Goal: Task Accomplishment & Management: Use online tool/utility

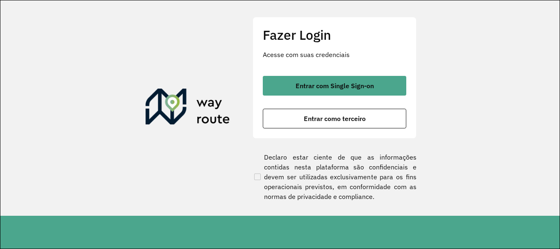
click at [349, 88] on span "Entrar com Single Sign-on" at bounding box center [334, 85] width 78 height 7
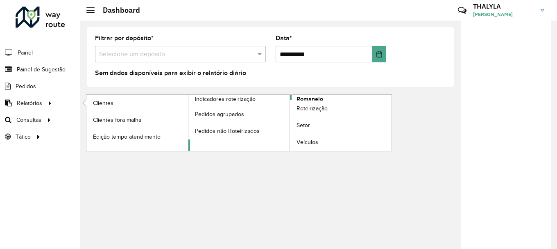
click at [318, 97] on span "Romaneio" at bounding box center [310, 99] width 27 height 9
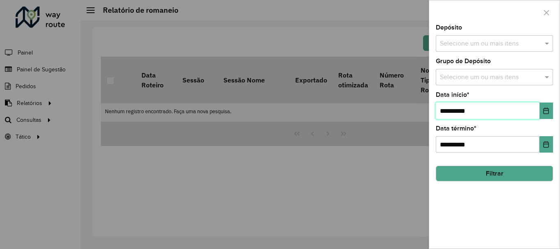
click at [521, 109] on input "**********" at bounding box center [488, 110] width 104 height 16
click at [547, 114] on icon "Choose Date" at bounding box center [545, 110] width 5 height 7
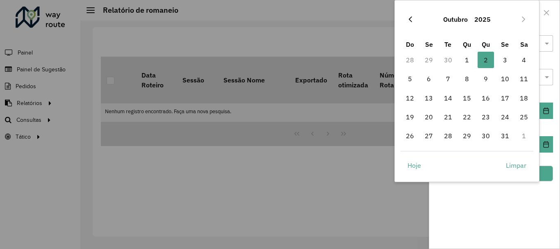
click at [408, 20] on icon "Previous Month" at bounding box center [410, 19] width 7 height 7
click at [430, 61] on span "1" at bounding box center [428, 60] width 16 height 16
type input "**********"
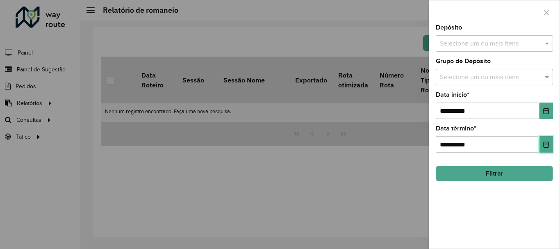
click at [542, 147] on button "Choose Date" at bounding box center [546, 144] width 14 height 16
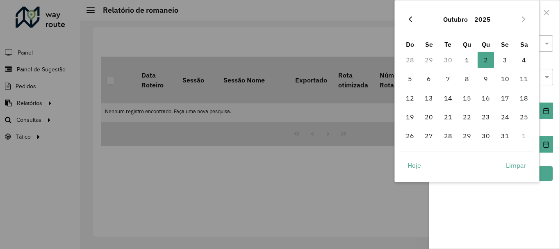
click at [405, 23] on button "Previous Month" at bounding box center [410, 19] width 13 height 13
click at [446, 138] on span "30" at bounding box center [448, 135] width 16 height 16
type input "**********"
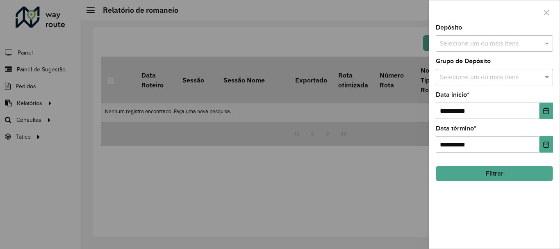
click at [510, 173] on button "Filtrar" at bounding box center [494, 174] width 117 height 16
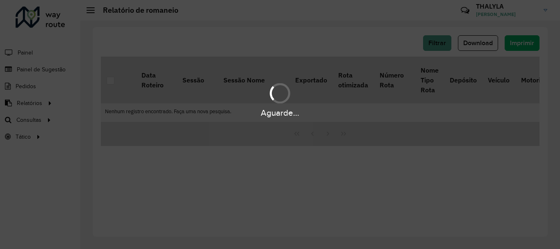
click at [268, 82] on div "Aguarde..." at bounding box center [280, 99] width 560 height 39
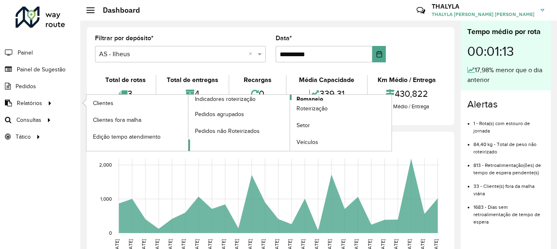
click at [320, 96] on span "Romaneio" at bounding box center [310, 99] width 27 height 9
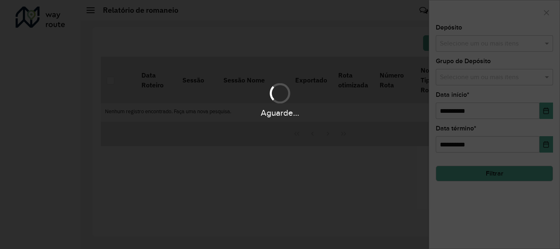
click at [308, 78] on div "Aguarde..." at bounding box center [280, 124] width 560 height 249
click at [411, 57] on div "Aguarde..." at bounding box center [280, 124] width 560 height 249
click at [473, 46] on div "Aguarde..." at bounding box center [280, 124] width 560 height 249
click at [473, 82] on div "Aguarde..." at bounding box center [280, 99] width 560 height 39
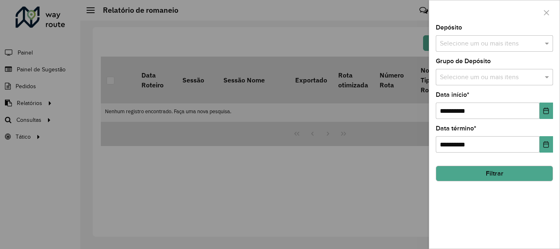
click at [501, 44] on input "text" at bounding box center [490, 44] width 105 height 10
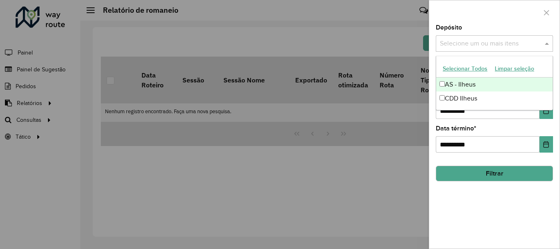
click at [470, 66] on button "Selecionar Todos" at bounding box center [465, 68] width 52 height 13
click at [496, 10] on div at bounding box center [494, 12] width 130 height 24
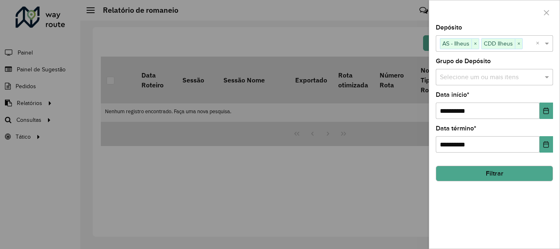
click at [485, 79] on input "text" at bounding box center [490, 78] width 105 height 10
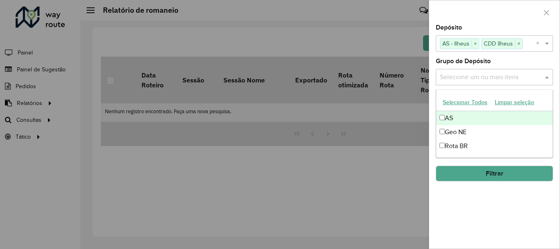
drag, startPoint x: 455, startPoint y: 103, endPoint x: 458, endPoint y: 92, distance: 11.0
click at [456, 102] on button "Selecionar Todos" at bounding box center [465, 102] width 52 height 13
click at [480, 15] on div at bounding box center [494, 12] width 130 height 24
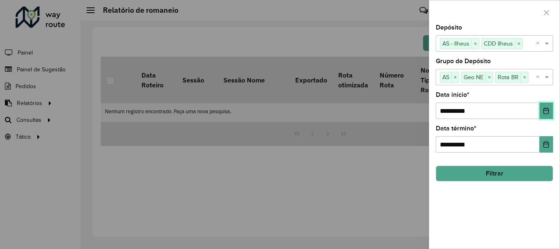
click at [544, 111] on icon "Choose Date" at bounding box center [545, 110] width 5 height 7
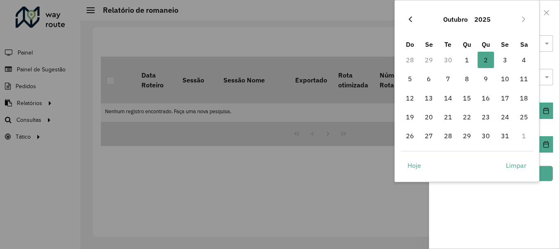
click at [410, 22] on icon "Previous Month" at bounding box center [410, 19] width 7 height 7
click at [431, 61] on span "1" at bounding box center [428, 60] width 16 height 16
type input "**********"
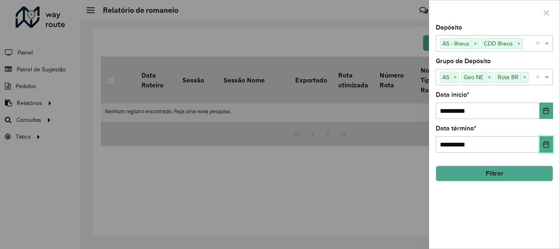
click at [551, 147] on button "Choose Date" at bounding box center [546, 144] width 14 height 16
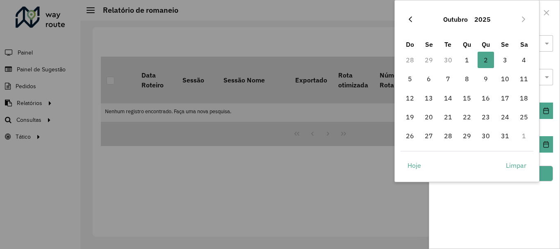
click at [409, 19] on icon "Previous Month" at bounding box center [409, 19] width 3 height 6
click at [451, 140] on span "30" at bounding box center [448, 135] width 16 height 16
type input "**********"
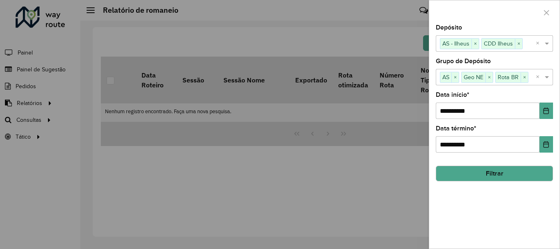
click at [514, 174] on button "Filtrar" at bounding box center [494, 174] width 117 height 16
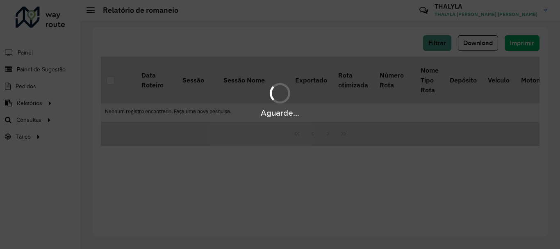
click at [320, 104] on div "Aguarde..." at bounding box center [280, 99] width 560 height 39
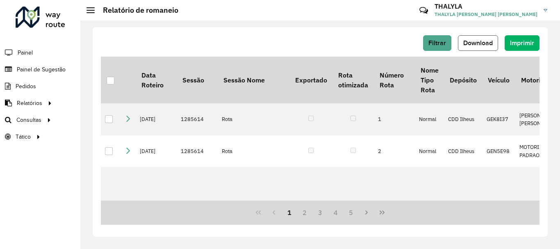
click at [471, 46] on span "Download" at bounding box center [477, 42] width 29 height 7
click at [323, 28] on div "Filtrar Download Imprimir Data Roteiro Sessão Sessão Nome Exportado Rota otimiz…" at bounding box center [320, 131] width 455 height 209
click at [113, 119] on span "Roteirização" at bounding box center [109, 120] width 33 height 9
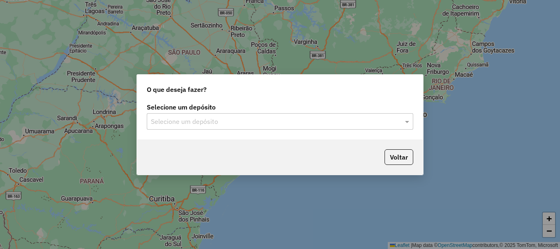
click at [226, 108] on label "Selecione um depósito" at bounding box center [280, 107] width 266 height 10
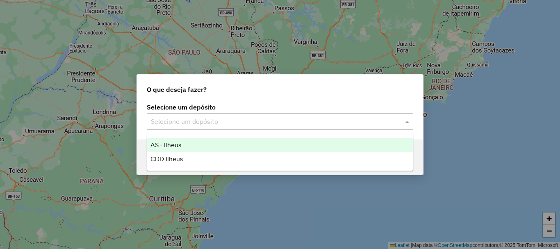
click at [224, 120] on input "text" at bounding box center [272, 122] width 242 height 10
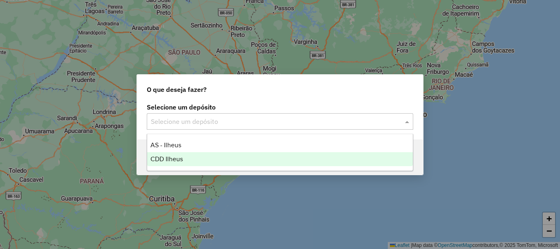
click at [179, 154] on div "CDD Ilheus" at bounding box center [279, 159] width 265 height 14
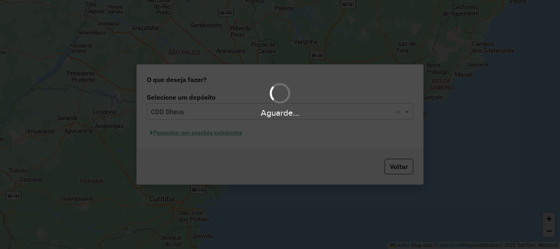
click at [450, 151] on div "O que deseja fazer? Selecione um depósito Selecione um depósito × CDD Ilheus × …" at bounding box center [280, 124] width 560 height 249
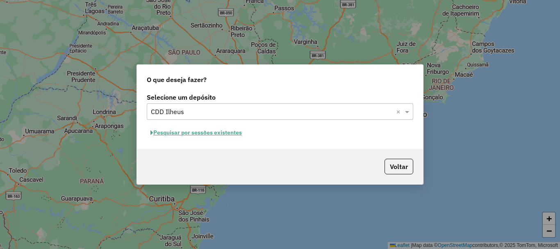
click at [218, 131] on button "Pesquisar por sessões existentes" at bounding box center [196, 132] width 99 height 13
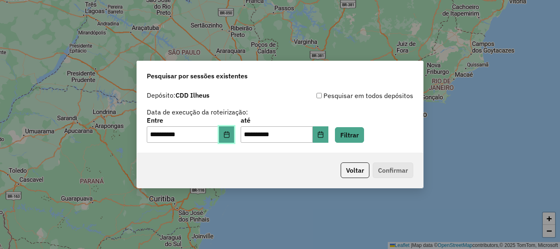
click at [228, 131] on button "Choose Date" at bounding box center [227, 134] width 16 height 16
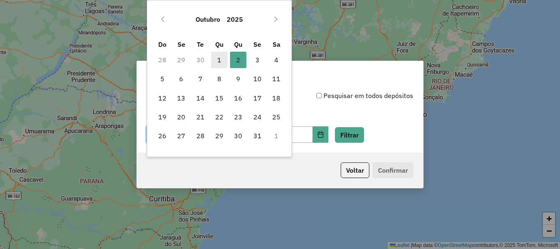
click at [217, 64] on span "1" at bounding box center [219, 60] width 16 height 16
type input "**********"
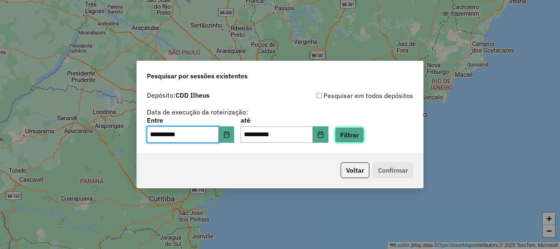
click at [364, 129] on button "Filtrar" at bounding box center [349, 135] width 29 height 16
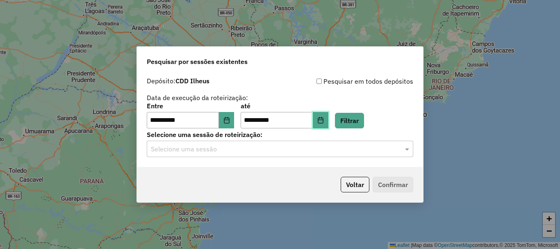
click at [328, 118] on button "Choose Date" at bounding box center [321, 120] width 16 height 16
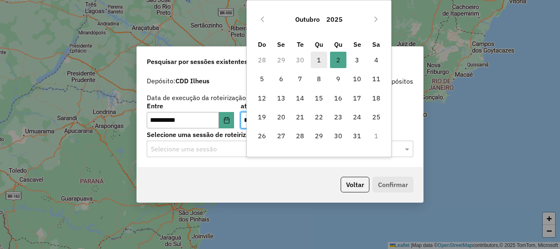
click at [317, 61] on span "1" at bounding box center [319, 60] width 16 height 16
type input "**********"
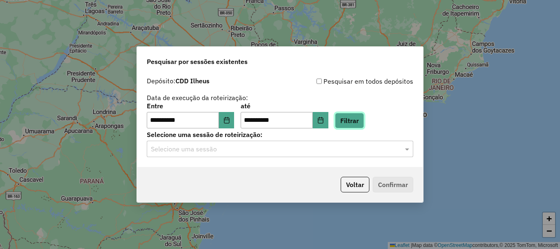
click at [356, 118] on button "Filtrar" at bounding box center [349, 121] width 29 height 16
click at [271, 148] on input "text" at bounding box center [272, 149] width 242 height 10
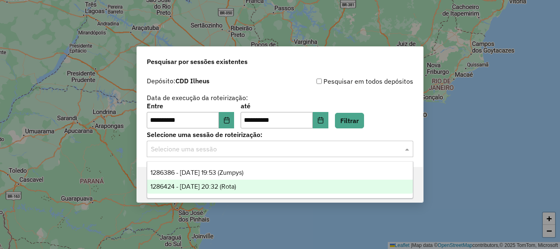
click at [223, 184] on span "1286424 - 01/10/2025 20:32 (Rota)" at bounding box center [193, 186] width 86 height 7
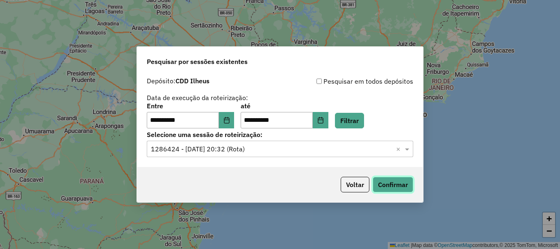
click at [402, 180] on button "Confirmar" at bounding box center [392, 185] width 41 height 16
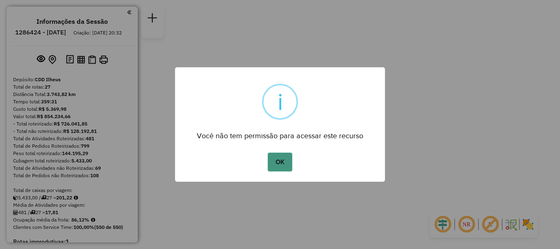
click at [272, 154] on button "OK" at bounding box center [280, 161] width 24 height 19
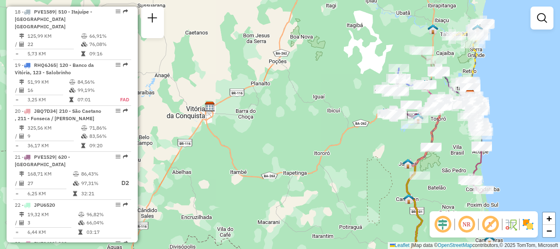
scroll to position [1106, 0]
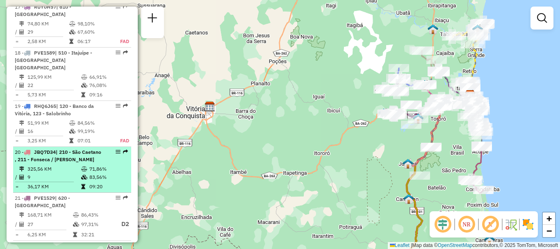
click at [85, 148] on div "20 - JBQ7D34 | 210 - São Caetano , 211 - Fonseca / Pedro Geronimo" at bounding box center [58, 155] width 87 height 15
select select "**********"
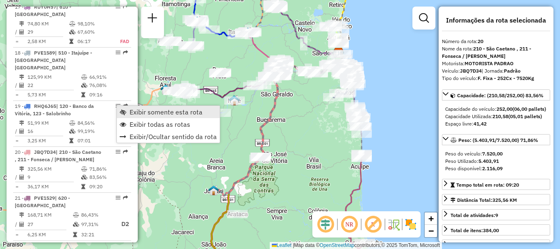
click at [136, 109] on span "Exibir somente esta rota" at bounding box center [165, 112] width 73 height 7
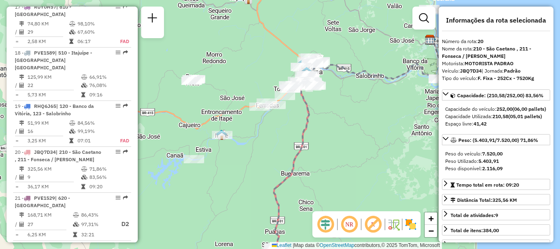
drag, startPoint x: 268, startPoint y: 97, endPoint x: 350, endPoint y: 136, distance: 90.5
click at [350, 136] on div "Janela de atendimento Grade de atendimento Capacidade Transportadoras Veículos …" at bounding box center [280, 124] width 560 height 249
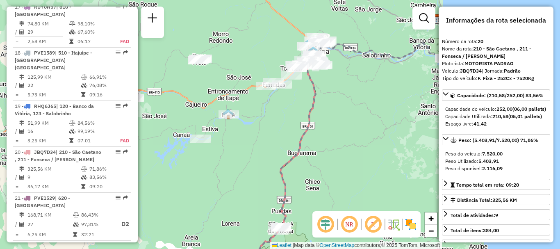
drag, startPoint x: 344, startPoint y: 142, endPoint x: 350, endPoint y: 121, distance: 21.5
click at [350, 121] on div "Janela de atendimento Grade de atendimento Capacidade Transportadoras Veículos …" at bounding box center [280, 124] width 560 height 249
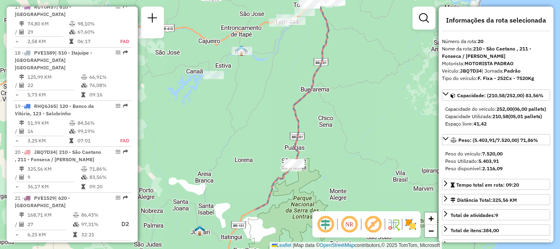
drag, startPoint x: 342, startPoint y: 143, endPoint x: 352, endPoint y: 83, distance: 60.6
click at [352, 83] on div "Janela de atendimento Grade de atendimento Capacidade Transportadoras Veículos …" at bounding box center [280, 124] width 560 height 249
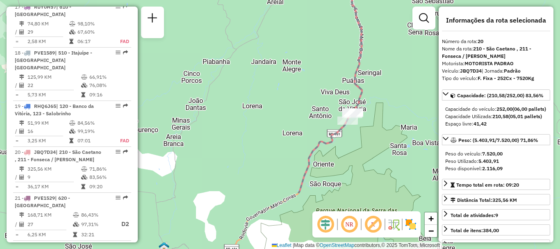
drag, startPoint x: 296, startPoint y: 155, endPoint x: 406, endPoint y: 75, distance: 135.7
click at [406, 75] on div "Janela de atendimento Grade de atendimento Capacidade Transportadoras Veículos …" at bounding box center [280, 124] width 560 height 249
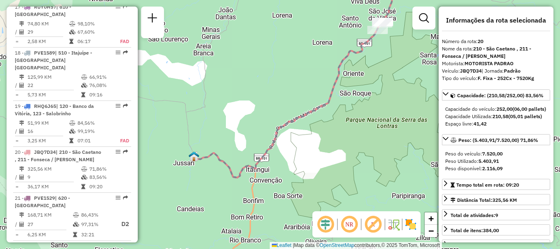
drag, startPoint x: 368, startPoint y: 159, endPoint x: 398, endPoint y: 69, distance: 95.4
click at [398, 69] on div "Janela de atendimento Grade de atendimento Capacidade Transportadoras Veículos …" at bounding box center [280, 124] width 560 height 249
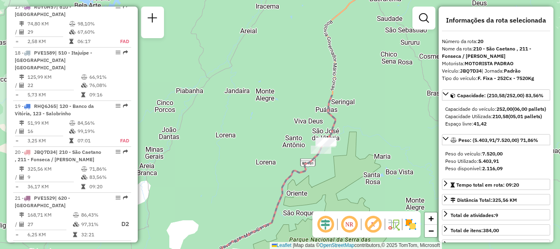
drag, startPoint x: 403, startPoint y: 68, endPoint x: 346, endPoint y: 189, distance: 133.6
click at [346, 189] on div "Janela de atendimento Grade de atendimento Capacidade Transportadoras Veículos …" at bounding box center [280, 124] width 560 height 249
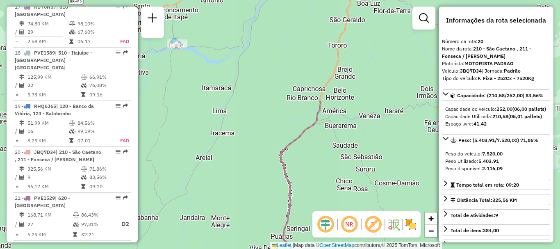
drag, startPoint x: 396, startPoint y: 74, endPoint x: 351, endPoint y: 204, distance: 137.1
click at [351, 204] on div "Janela de atendimento Grade de atendimento Capacidade Transportadoras Veículos …" at bounding box center [280, 124] width 560 height 249
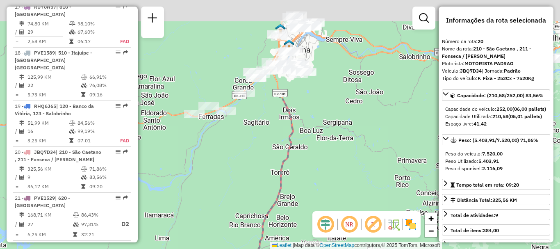
drag, startPoint x: 402, startPoint y: 61, endPoint x: 350, endPoint y: 166, distance: 116.2
click at [345, 188] on div "Janela de atendimento Grade de atendimento Capacidade Transportadoras Veículos …" at bounding box center [280, 124] width 560 height 249
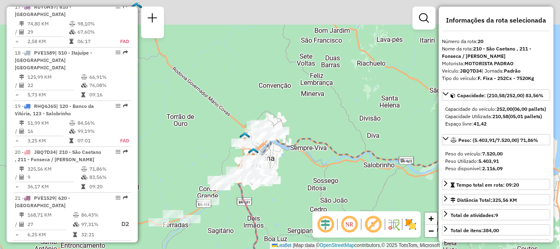
drag, startPoint x: 393, startPoint y: 63, endPoint x: 357, endPoint y: 172, distance: 114.8
click at [357, 172] on div "Janela de atendimento Grade de atendimento Capacidade Transportadoras Veículos …" at bounding box center [280, 124] width 560 height 249
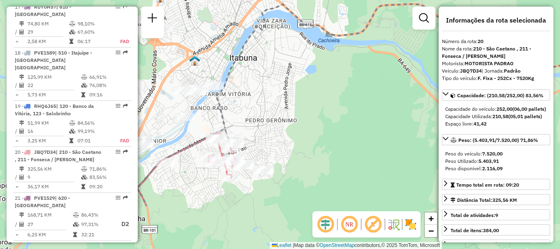
drag, startPoint x: 253, startPoint y: 192, endPoint x: 321, endPoint y: 123, distance: 97.1
click at [321, 123] on div "Janela de atendimento Grade de atendimento Capacidade Transportadoras Veículos …" at bounding box center [280, 124] width 560 height 249
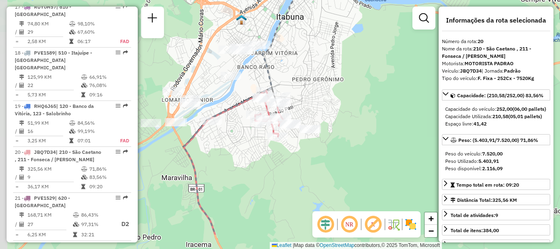
drag, startPoint x: 266, startPoint y: 181, endPoint x: 308, endPoint y: 143, distance: 57.4
click at [308, 143] on div "Janela de atendimento Grade de atendimento Capacidade Transportadoras Veículos …" at bounding box center [280, 124] width 560 height 249
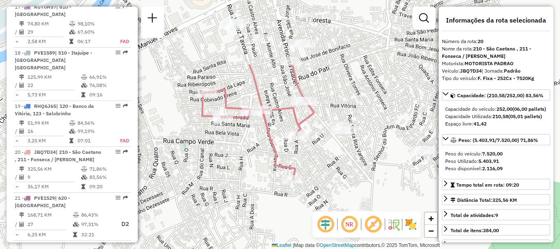
drag, startPoint x: 244, startPoint y: 93, endPoint x: 278, endPoint y: 127, distance: 48.4
click at [338, 186] on div "Janela de atendimento Grade de atendimento Capacidade Transportadoras Veículos …" at bounding box center [280, 124] width 560 height 249
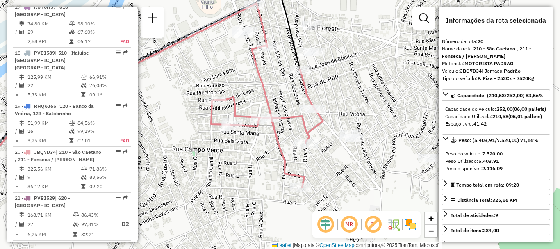
scroll to position [123, 0]
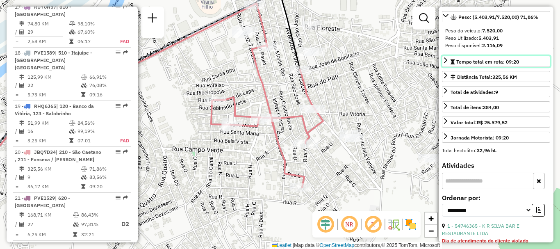
click at [445, 63] on icon at bounding box center [445, 60] width 3 height 6
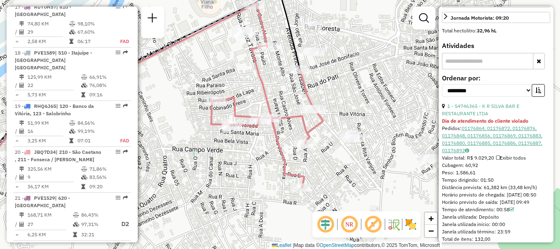
scroll to position [328, 0]
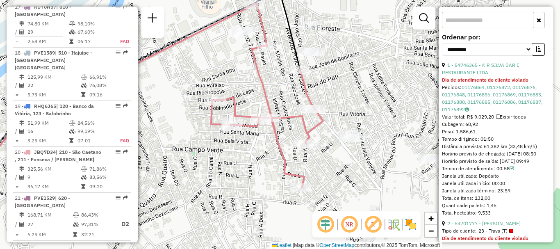
drag, startPoint x: 458, startPoint y: 154, endPoint x: 501, endPoint y: 152, distance: 42.6
click at [501, 143] on div "Tempo dirigindo: 01:50" at bounding box center [496, 138] width 108 height 7
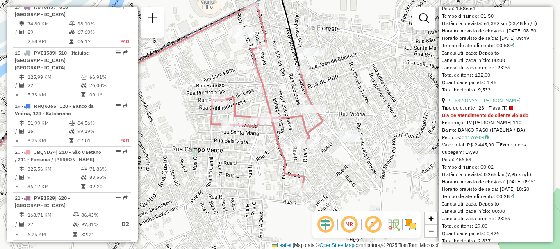
scroll to position [369, 0]
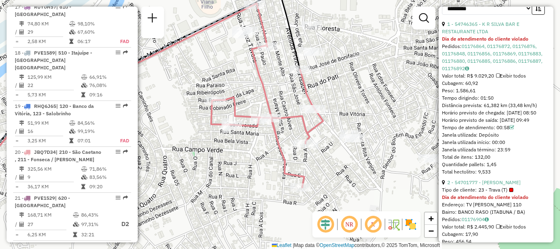
click at [514, 102] on div "Tempo dirigindo: 01:50" at bounding box center [496, 97] width 108 height 7
drag, startPoint x: 477, startPoint y: 113, endPoint x: 500, endPoint y: 109, distance: 23.3
click at [500, 102] on div "Tempo dirigindo: 01:50" at bounding box center [496, 97] width 108 height 7
drag, startPoint x: 465, startPoint y: 120, endPoint x: 540, endPoint y: 120, distance: 75.4
click at [540, 109] on div "Distância prevista: 61,382 km (33,48 km/h)" at bounding box center [496, 105] width 108 height 7
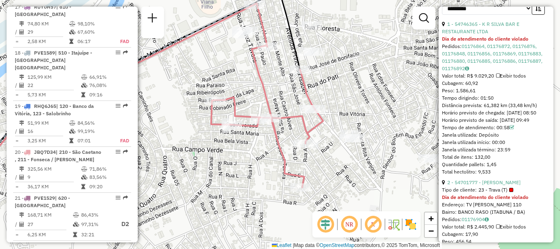
click at [488, 109] on div "Distância prevista: 61,382 km (33,48 km/h)" at bounding box center [496, 105] width 108 height 7
drag, startPoint x: 510, startPoint y: 119, endPoint x: 533, endPoint y: 117, distance: 22.6
click at [533, 109] on div "Distância prevista: 61,382 km (33,48 km/h)" at bounding box center [496, 105] width 108 height 7
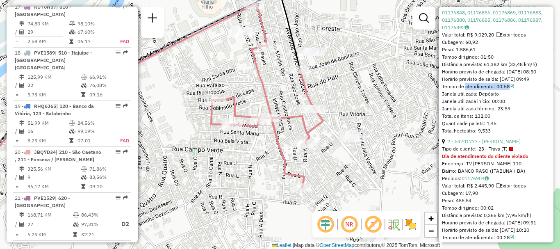
drag, startPoint x: 463, startPoint y: 109, endPoint x: 517, endPoint y: 108, distance: 54.5
click at [517, 90] on div "Tempo de atendimento: 00:58" at bounding box center [496, 86] width 108 height 7
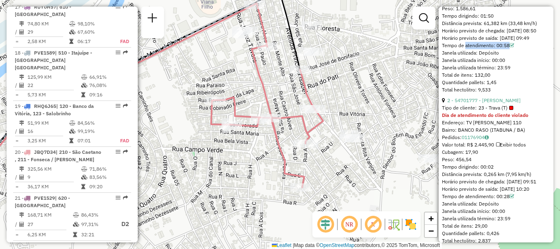
scroll to position [533, 0]
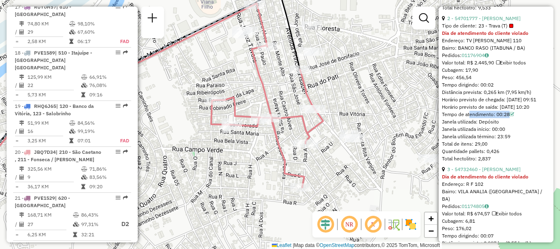
drag, startPoint x: 467, startPoint y: 141, endPoint x: 527, endPoint y: 143, distance: 59.4
click at [527, 118] on div "Tempo de atendimento: 00:28" at bounding box center [496, 114] width 108 height 7
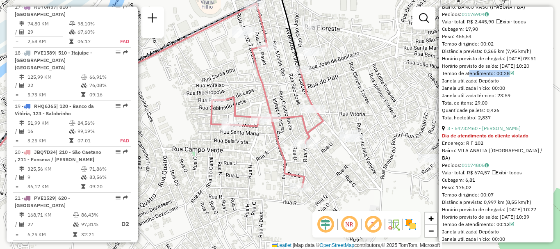
scroll to position [656, 0]
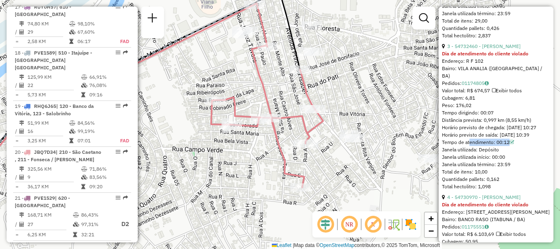
drag, startPoint x: 466, startPoint y: 171, endPoint x: 538, endPoint y: 172, distance: 71.3
click at [538, 146] on div "Tempo de atendimento: 00:12" at bounding box center [496, 141] width 108 height 7
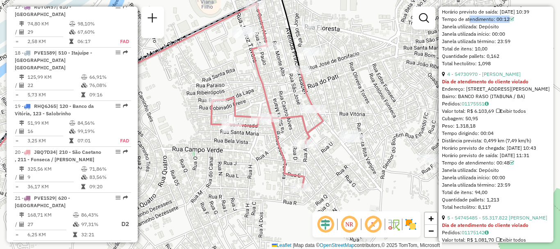
scroll to position [819, 0]
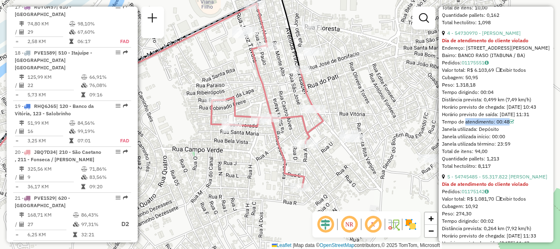
drag, startPoint x: 463, startPoint y: 155, endPoint x: 547, endPoint y: 159, distance: 84.1
click at [547, 125] on div "Tempo de atendimento: 00:48" at bounding box center [496, 121] width 108 height 7
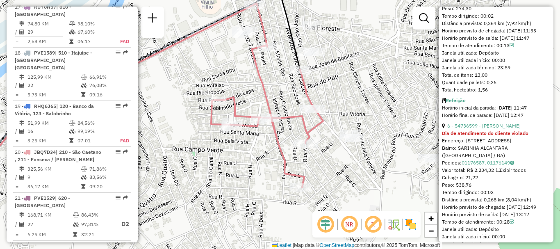
scroll to position [1065, 0]
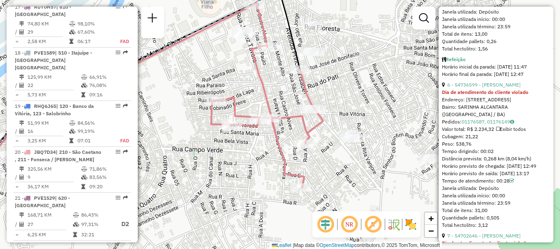
drag, startPoint x: 456, startPoint y: 18, endPoint x: 504, endPoint y: 20, distance: 48.8
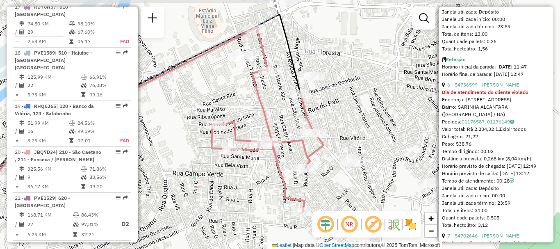
drag, startPoint x: 238, startPoint y: 79, endPoint x: 240, endPoint y: 100, distance: 21.4
click at [240, 100] on div "Janela de atendimento Grade de atendimento Capacidade Transportadoras Veículos …" at bounding box center [280, 124] width 560 height 249
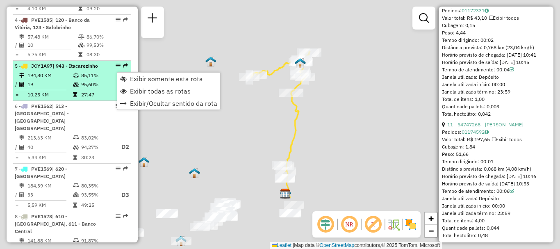
scroll to position [1555, 0]
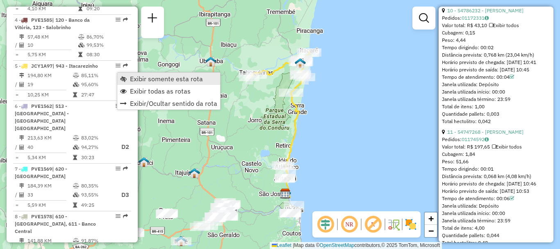
click at [141, 82] on span "Exibir somente esta rota" at bounding box center [166, 78] width 73 height 7
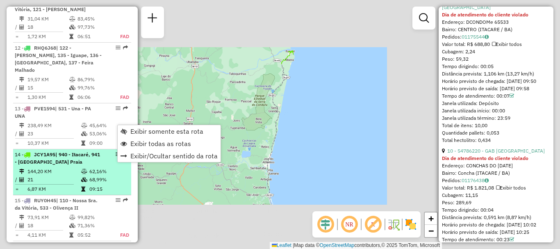
scroll to position [1562, 0]
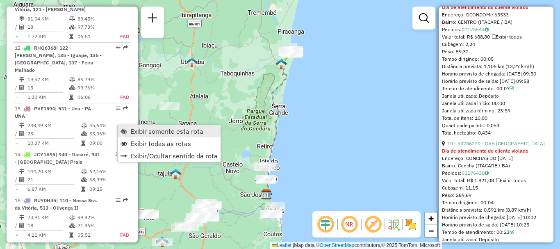
click at [143, 132] on span "Exibir somente esta rota" at bounding box center [166, 131] width 73 height 7
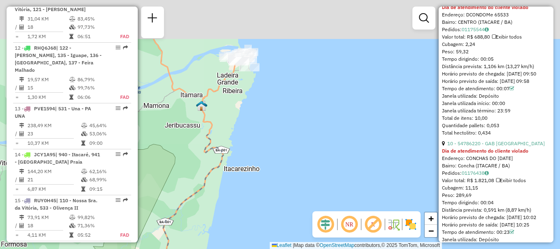
drag, startPoint x: 324, startPoint y: 63, endPoint x: 359, endPoint y: 228, distance: 169.2
click at [359, 228] on hb-router-mapa "Informações da Sessão 1286424 - 01/10/2025 Criação: 30/09/2025 20:32 Depósito: …" at bounding box center [280, 124] width 560 height 249
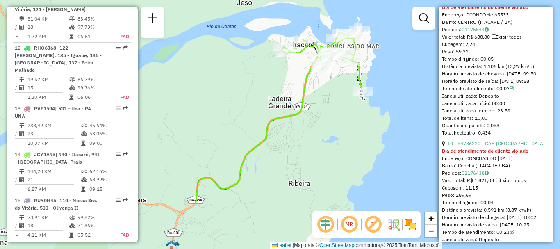
drag, startPoint x: 272, startPoint y: 162, endPoint x: 383, endPoint y: 93, distance: 131.4
click at [383, 93] on div "Janela de atendimento Grade de atendimento Capacidade Transportadoras Veículos …" at bounding box center [280, 124] width 560 height 249
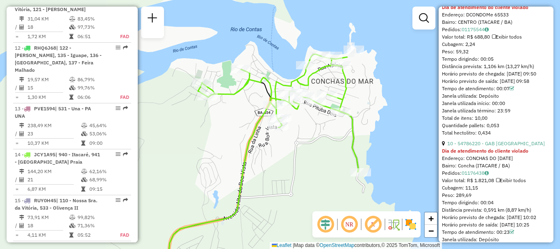
drag, startPoint x: 375, startPoint y: 77, endPoint x: 396, endPoint y: 154, distance: 79.9
click at [396, 154] on div "Janela de atendimento Grade de atendimento Capacidade Transportadoras Veículos …" at bounding box center [280, 124] width 560 height 249
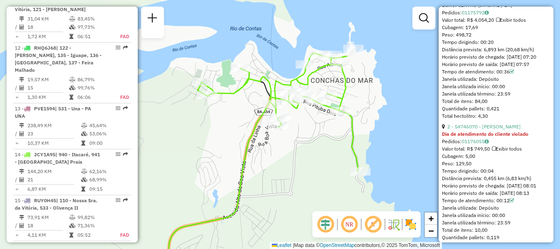
scroll to position [369, 0]
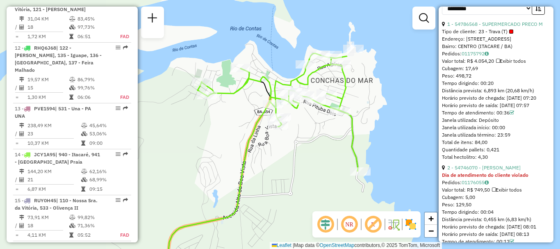
drag, startPoint x: 462, startPoint y: 48, endPoint x: 524, endPoint y: 52, distance: 62.4
click at [524, 52] on div "1 - 54786568 - SUPERMERCADO PRECO M Tipo de cliente: 23 - Trava (T) Endereço: R…" at bounding box center [496, 90] width 108 height 140
drag, startPoint x: 460, startPoint y: 135, endPoint x: 517, endPoint y: 135, distance: 57.8
click at [517, 116] on div "Tempo de atendimento: 00:36" at bounding box center [496, 112] width 108 height 7
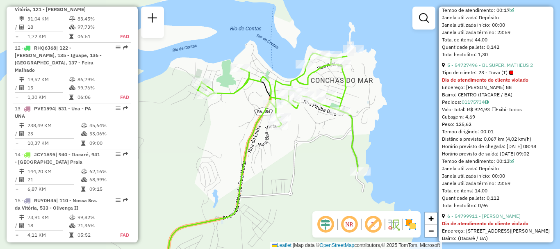
scroll to position [942, 0]
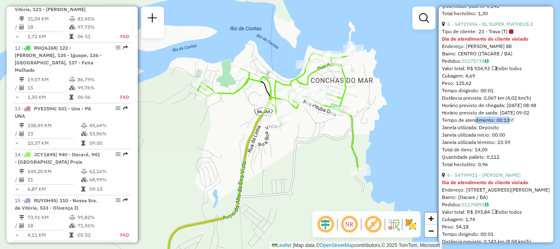
drag, startPoint x: 472, startPoint y: 175, endPoint x: 524, endPoint y: 170, distance: 53.0
click at [524, 124] on div "Tempo de atendimento: 00:13" at bounding box center [496, 119] width 108 height 7
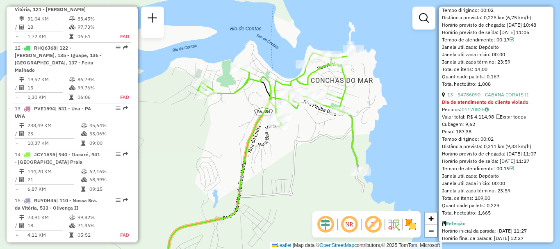
scroll to position [2089, 0]
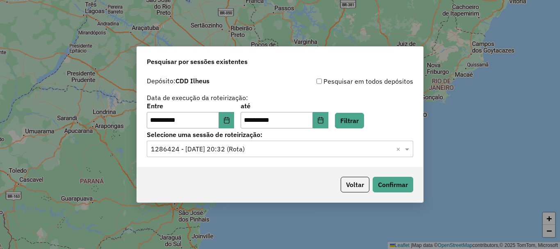
click at [441, 43] on div "**********" at bounding box center [280, 124] width 560 height 249
